Goal: Information Seeking & Learning: Learn about a topic

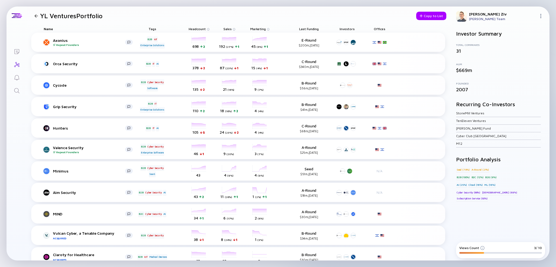
click at [37, 17] on div at bounding box center [36, 16] width 4 height 4
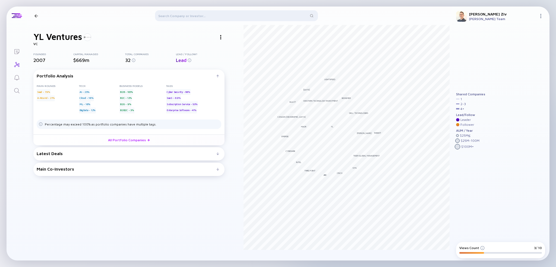
click at [87, 169] on div "Main Co-Investors" at bounding box center [127, 168] width 180 height 5
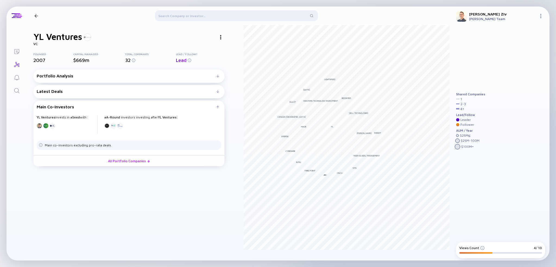
click at [73, 91] on div "Latest Deals" at bounding box center [127, 91] width 180 height 5
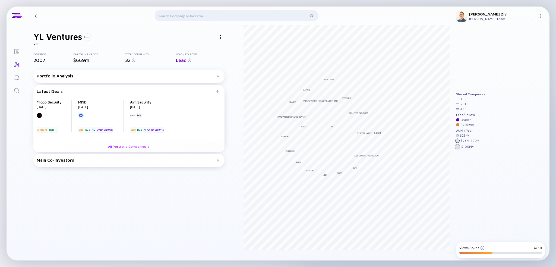
click at [77, 90] on div "Latest Deals" at bounding box center [127, 91] width 180 height 5
click at [81, 78] on div "Portfolio Analysis Main rounds Seed - 79% A-Round - 21% Tech AI - 25% Cloud - 1…" at bounding box center [128, 75] width 191 height 13
click at [218, 75] on div at bounding box center [217, 76] width 3 height 3
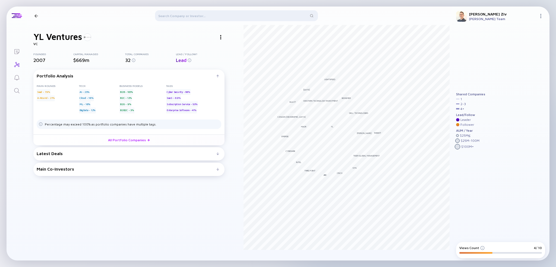
click at [218, 75] on div at bounding box center [217, 76] width 3 height 3
click at [109, 169] on div "Main Co-Investors" at bounding box center [127, 168] width 180 height 5
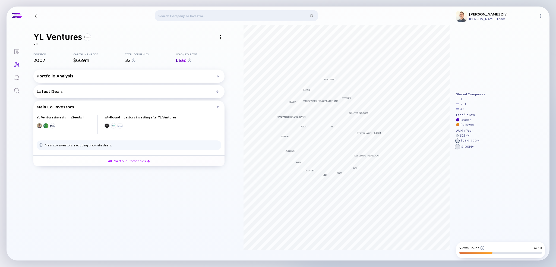
click at [457, 154] on div "Shared Companies 1 2 - 3 4 + Lead/Follow Leader Follower AUM / Year $ 25M ≤ $ 2…" at bounding box center [500, 132] width 89 height 205
click at [90, 89] on div "Latest Deals" at bounding box center [127, 91] width 180 height 5
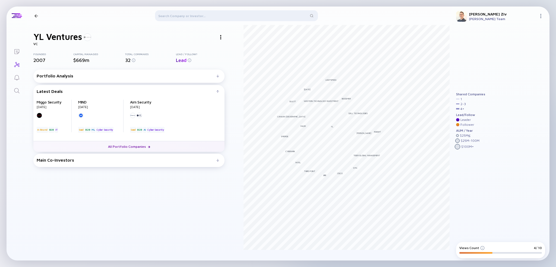
click at [131, 144] on link "All Portfolio Companies" at bounding box center [128, 146] width 191 height 11
